Goal: Task Accomplishment & Management: Complete application form

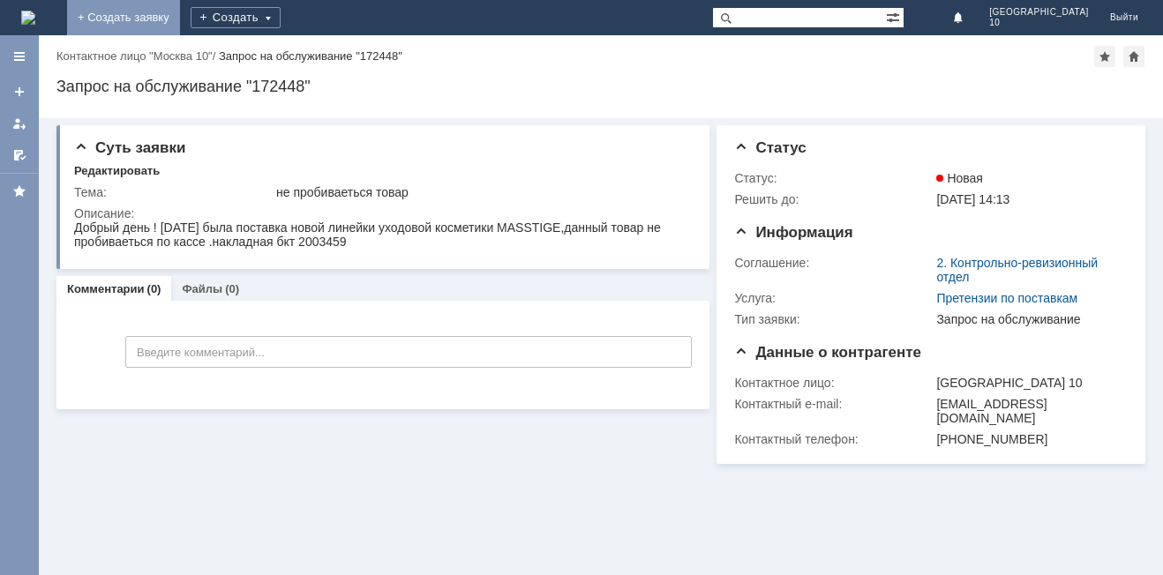
click at [180, 13] on link "+ Создать заявку" at bounding box center [123, 17] width 113 height 35
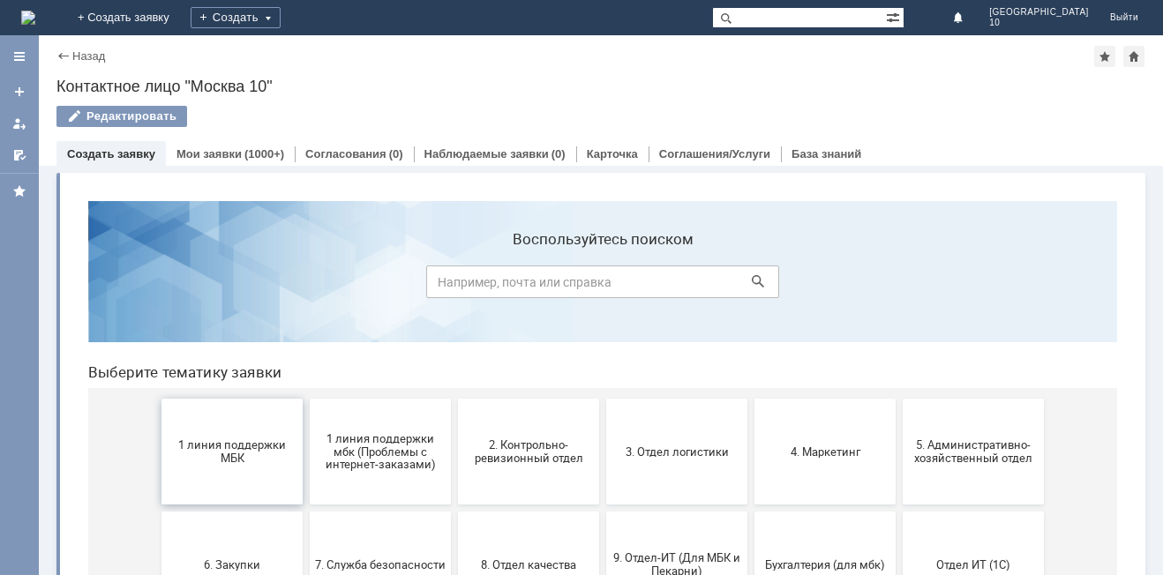
click at [204, 466] on button "1 линия поддержки МБК" at bounding box center [231, 452] width 141 height 106
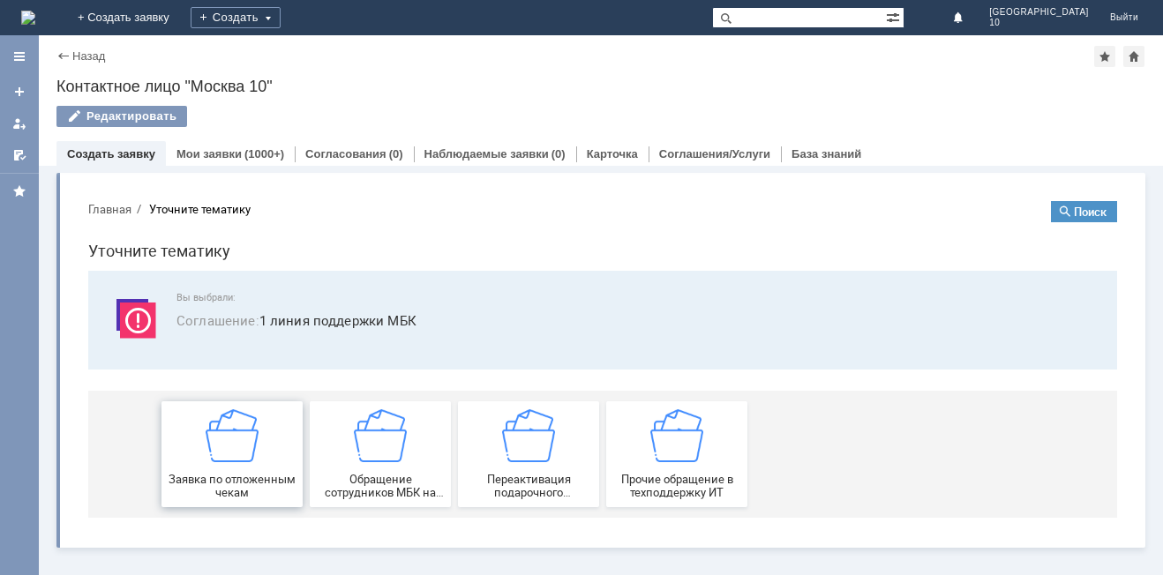
click at [268, 483] on span "Заявка по отложенным чекам" at bounding box center [232, 486] width 131 height 26
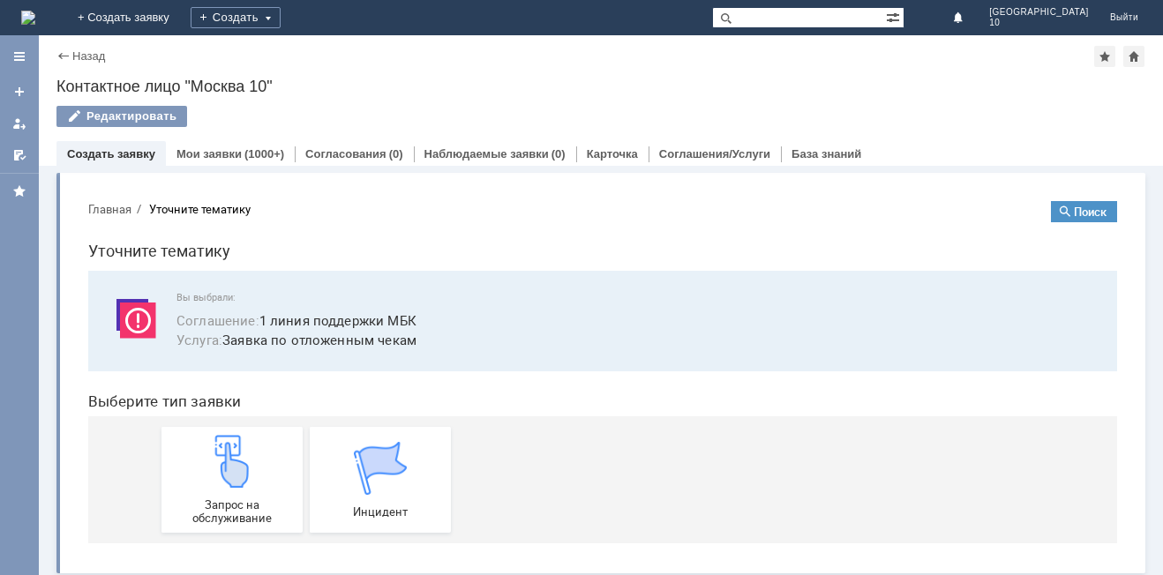
click at [268, 483] on div "Запрос на обслуживание" at bounding box center [232, 480] width 131 height 90
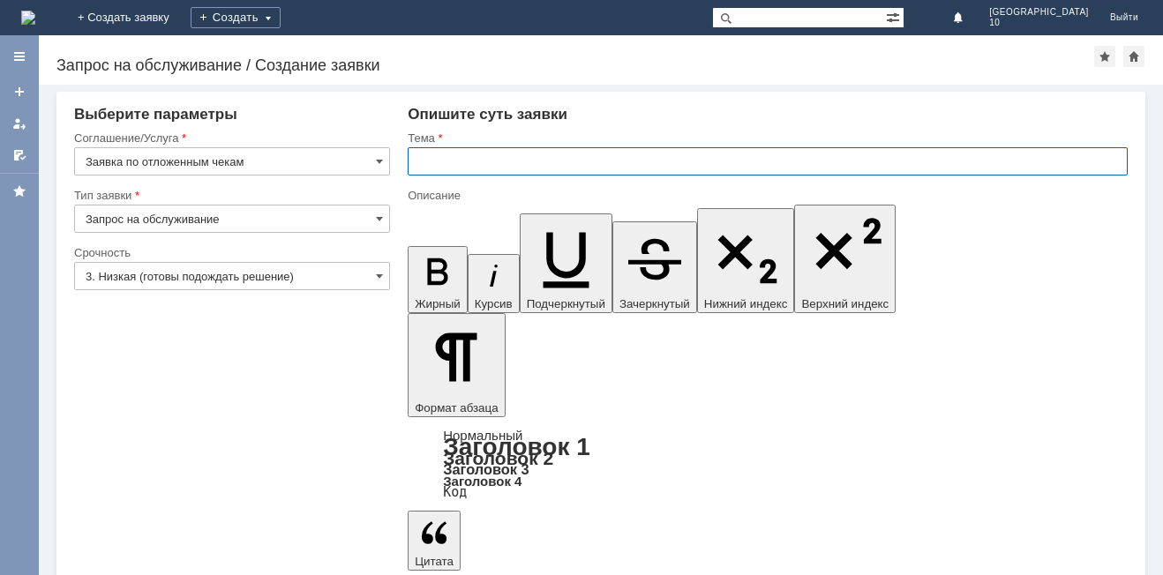
click at [453, 154] on input "text" at bounding box center [768, 161] width 720 height 28
type input "отложенные чеки"
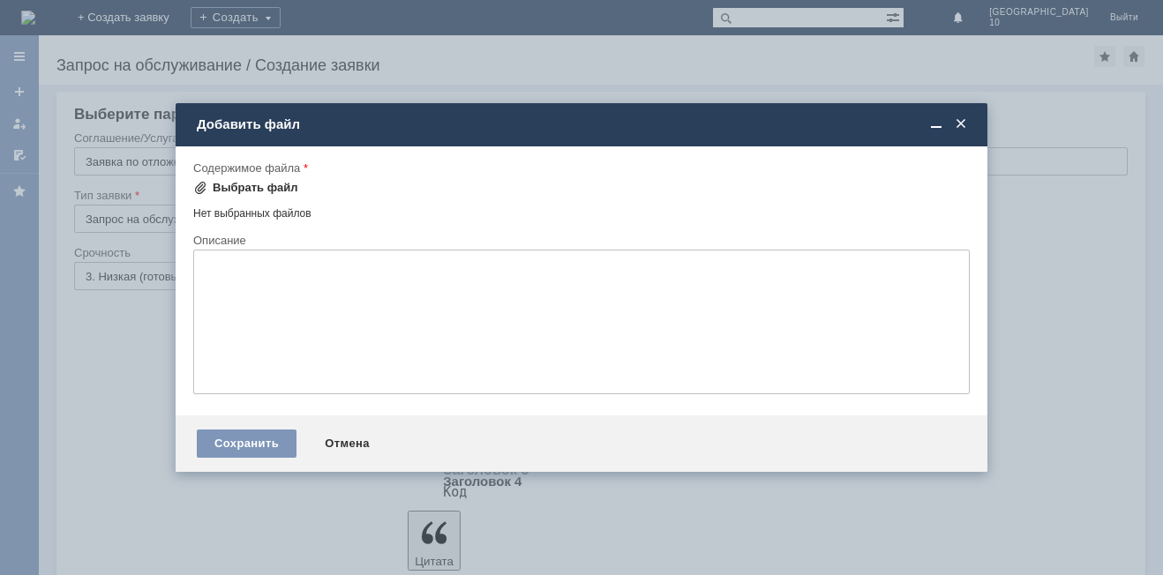
click at [287, 186] on div "Выбрать файл" at bounding box center [256, 188] width 86 height 14
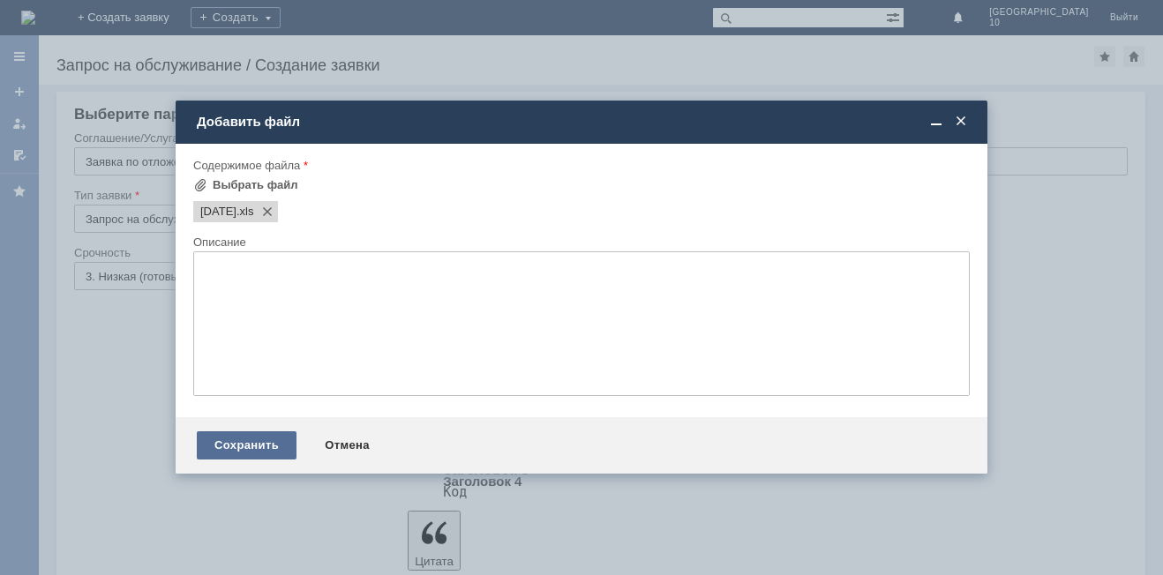
click at [251, 442] on div "Сохранить" at bounding box center [247, 445] width 100 height 28
